Goal: Information Seeking & Learning: Stay updated

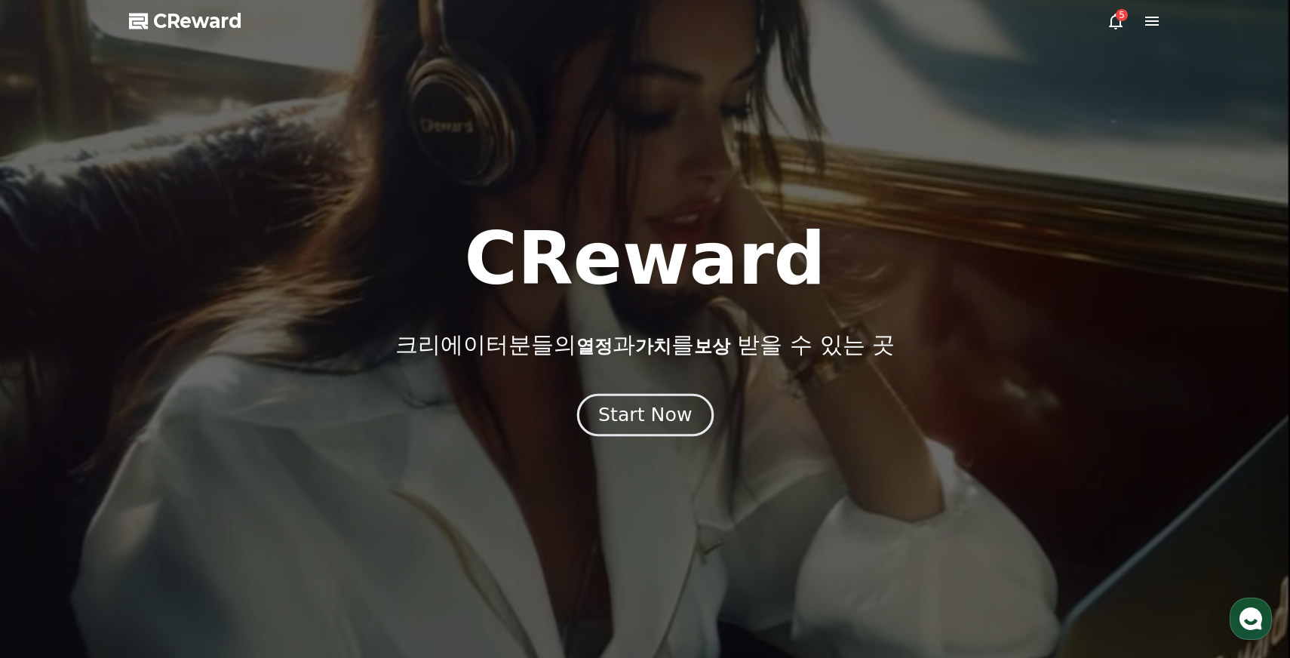
click at [656, 431] on button "Start Now" at bounding box center [644, 415] width 137 height 43
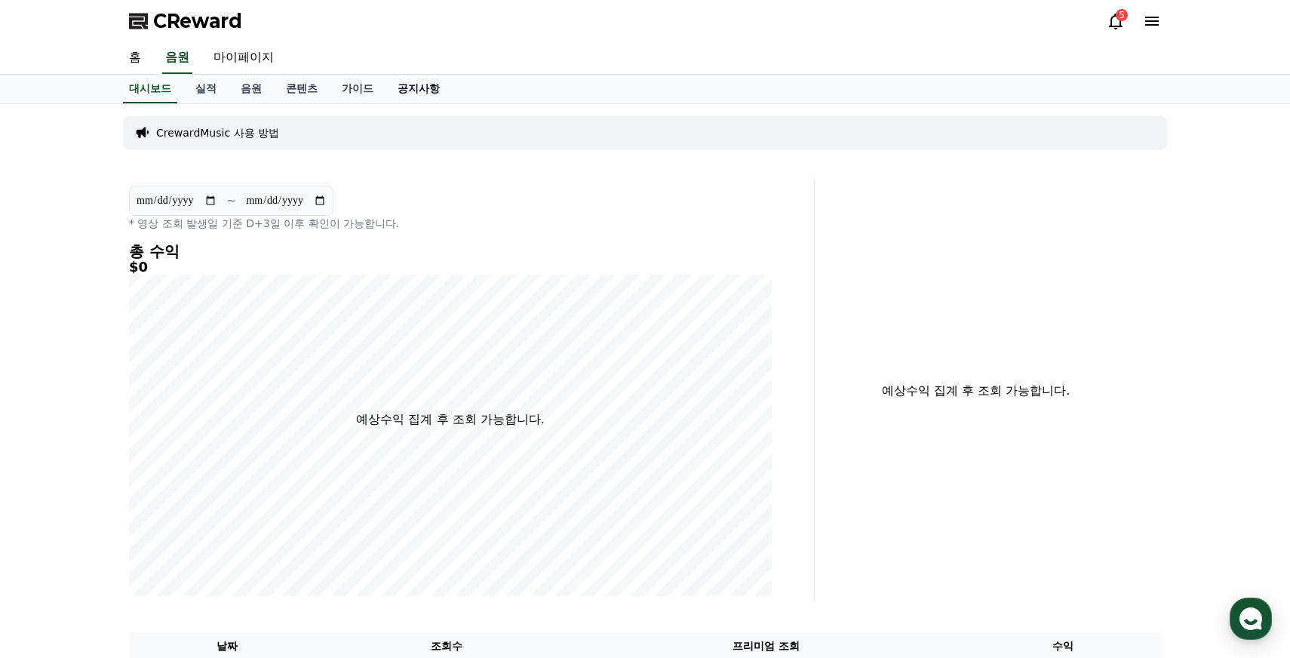
click at [399, 85] on link "공지사항" at bounding box center [418, 89] width 66 height 29
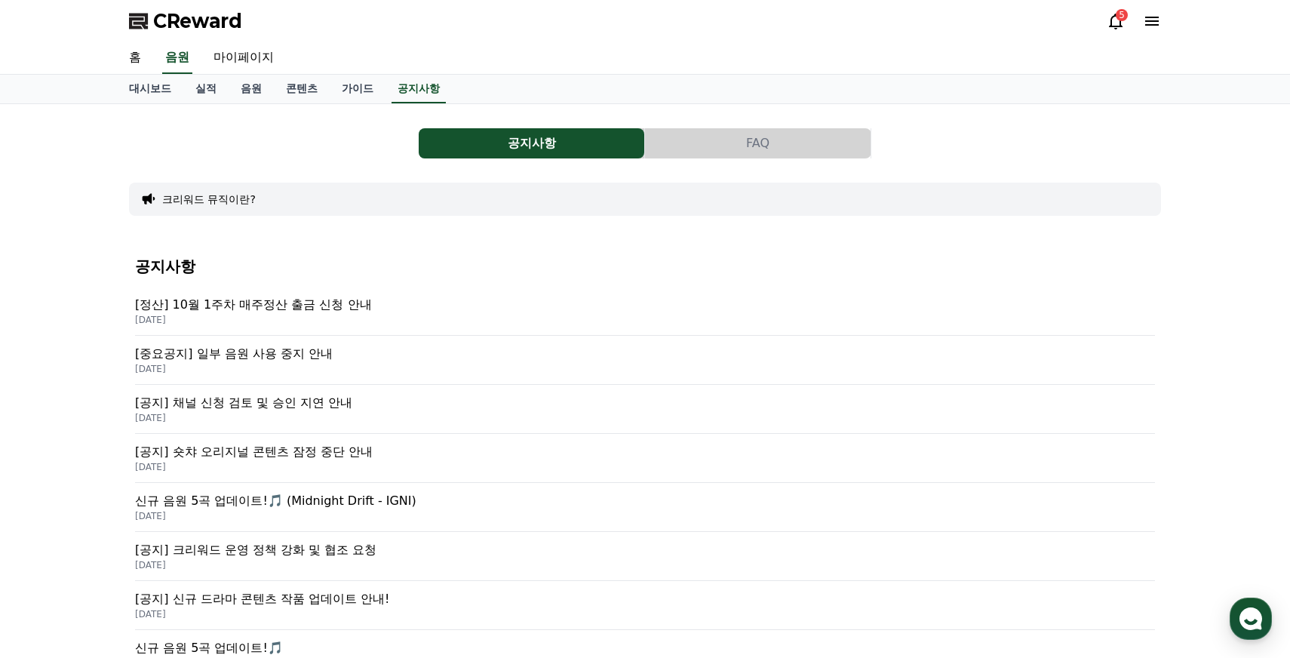
click at [250, 350] on p "[중요공지] 일부 음원 사용 중지 안내" at bounding box center [645, 354] width 1020 height 18
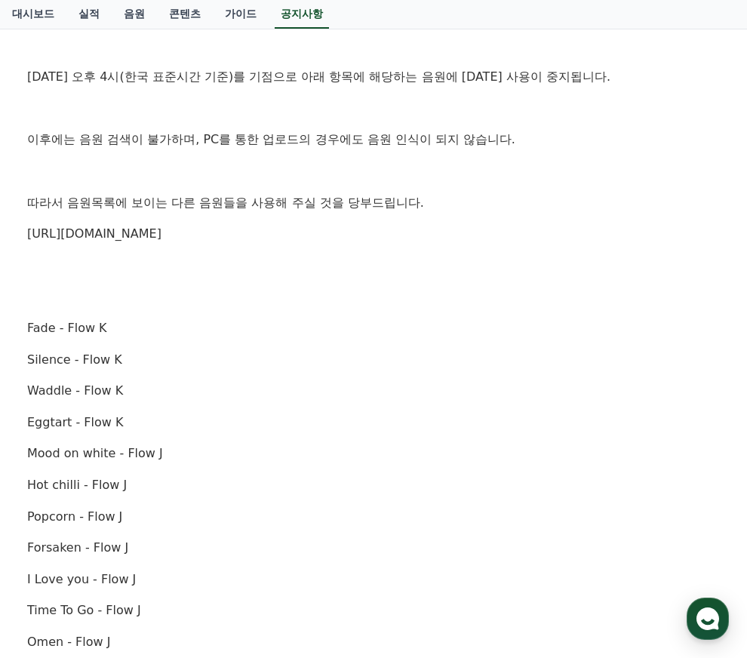
scroll to position [290, 0]
